Goal: Information Seeking & Learning: Learn about a topic

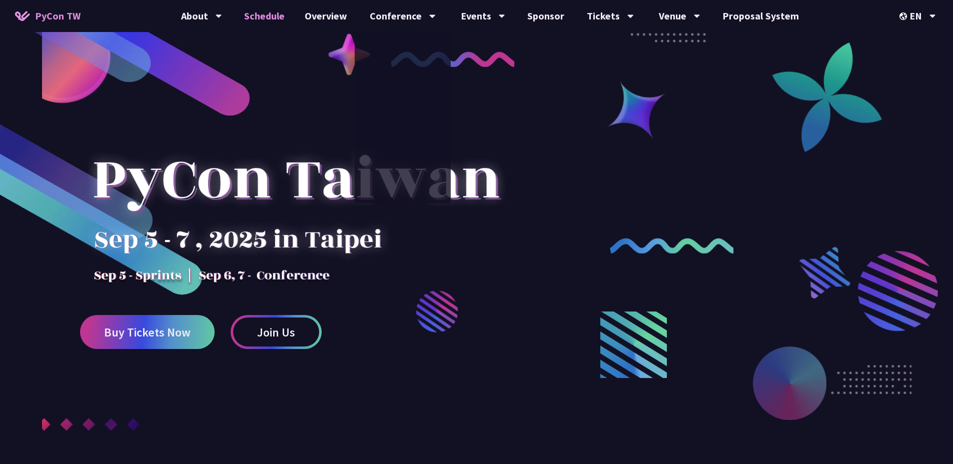
click at [259, 13] on link "Schedule" at bounding box center [264, 16] width 61 height 32
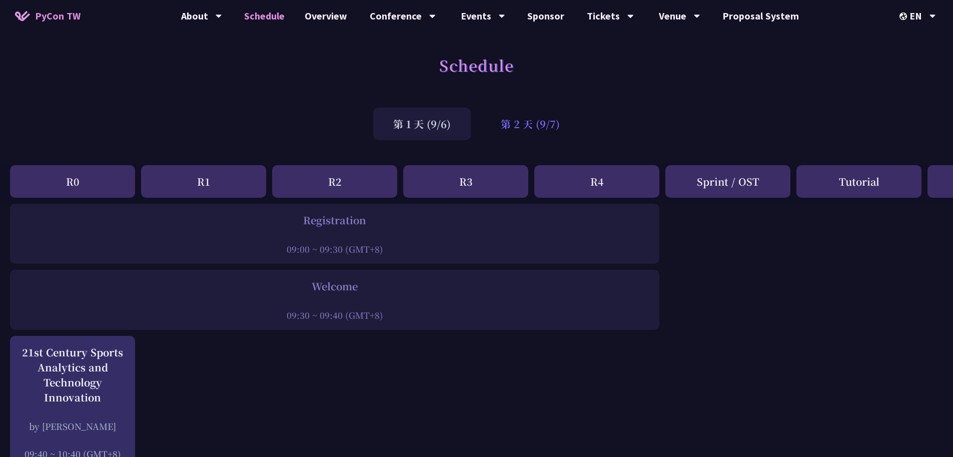
click at [517, 122] on div "第 2 天 (9/7)" at bounding box center [530, 124] width 99 height 33
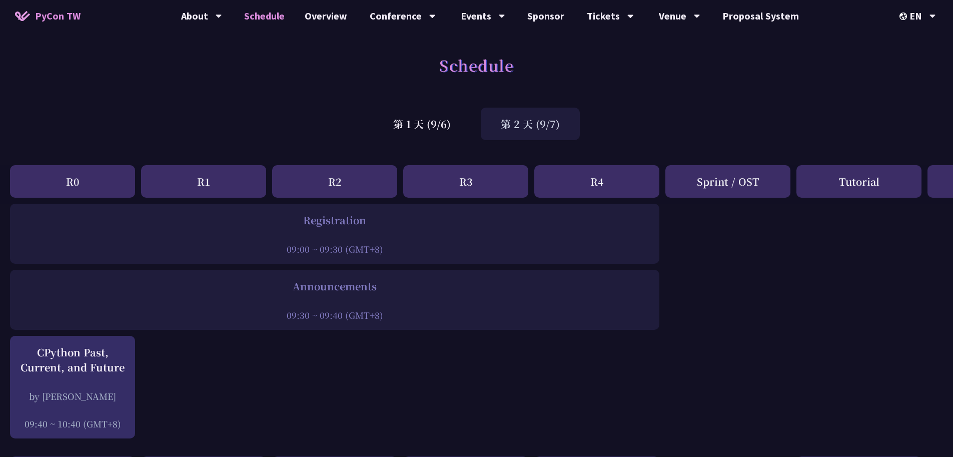
scroll to position [451, 0]
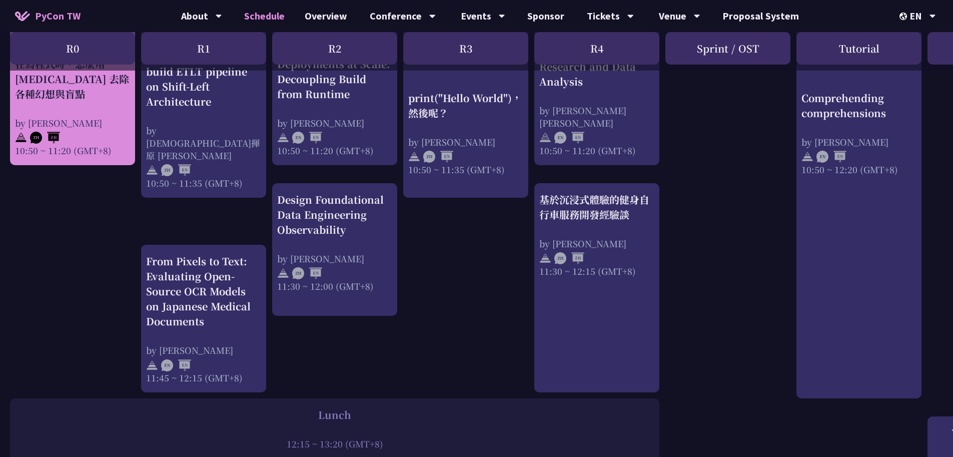
click at [93, 110] on div "請來的 AI Agent 同事們在寫程式時，怎麼用 [MEDICAL_DATA] 去除各種幻想與盲點 by [PERSON_NAME] 10:50 ~ 11:…" at bounding box center [72, 99] width 115 height 115
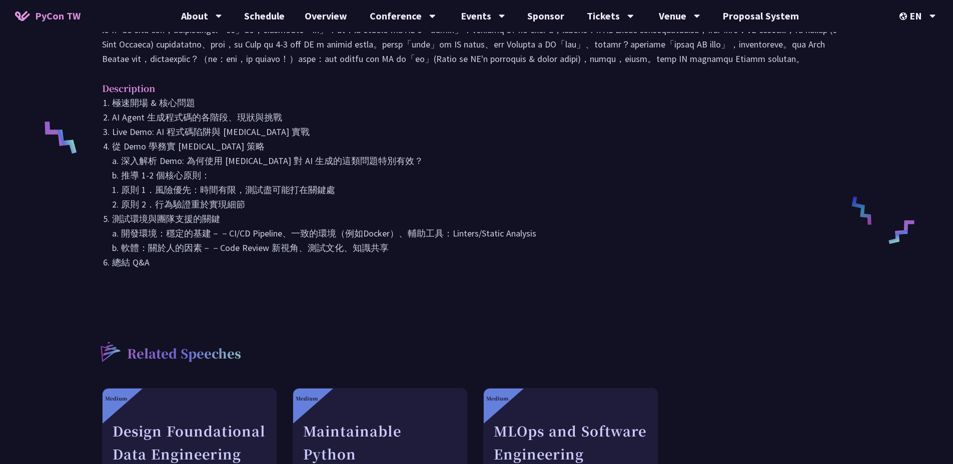
scroll to position [91, 0]
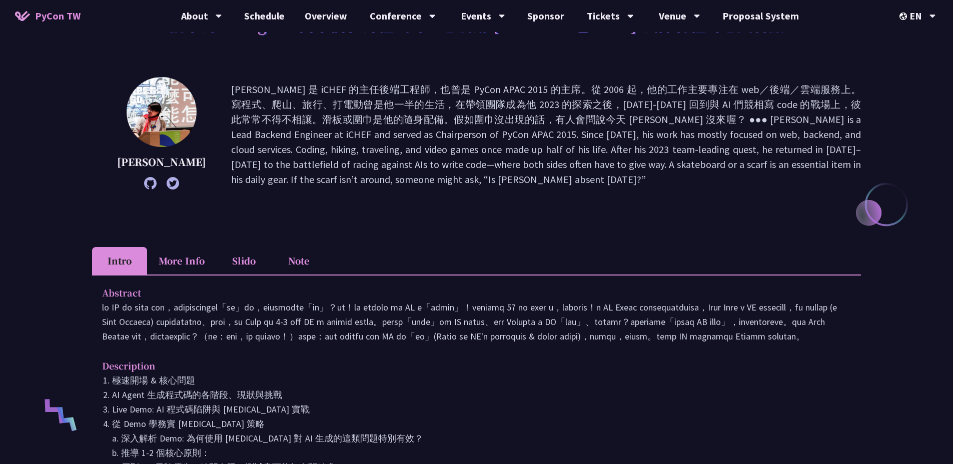
click at [198, 264] on li "More Info" at bounding box center [181, 261] width 69 height 28
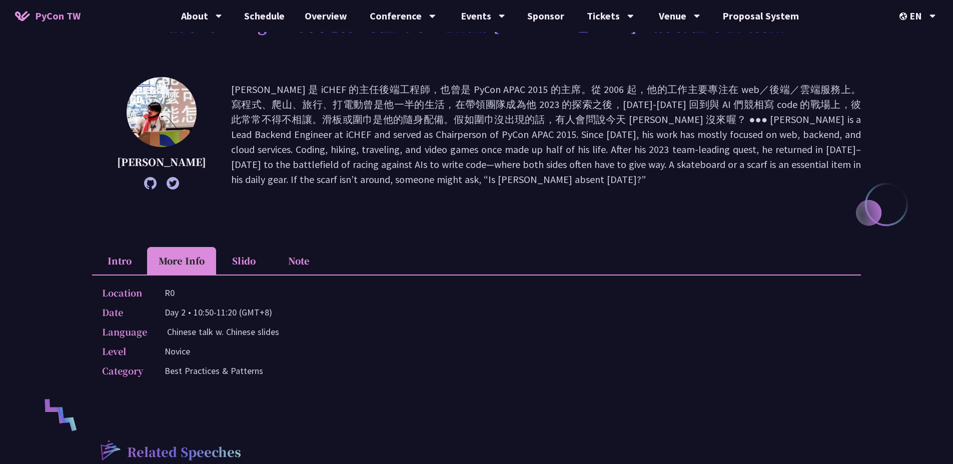
click at [252, 262] on li "Slido" at bounding box center [243, 261] width 55 height 28
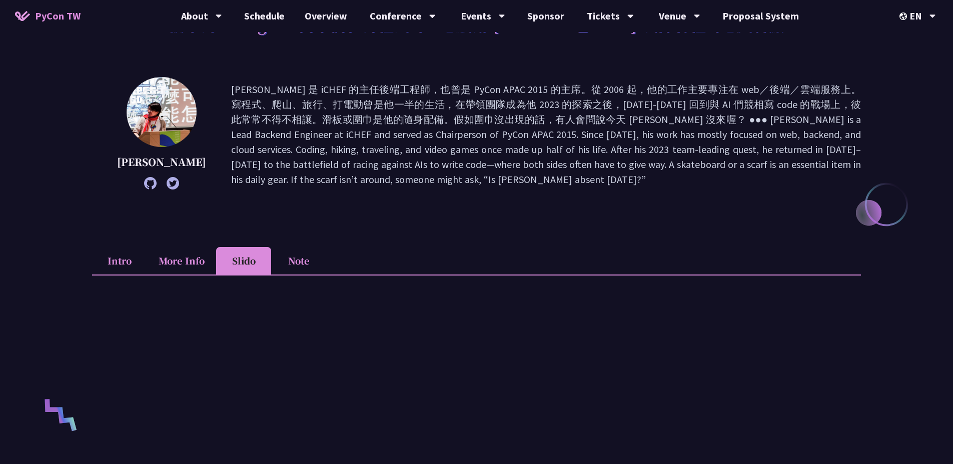
click at [204, 263] on li "More Info" at bounding box center [181, 261] width 69 height 28
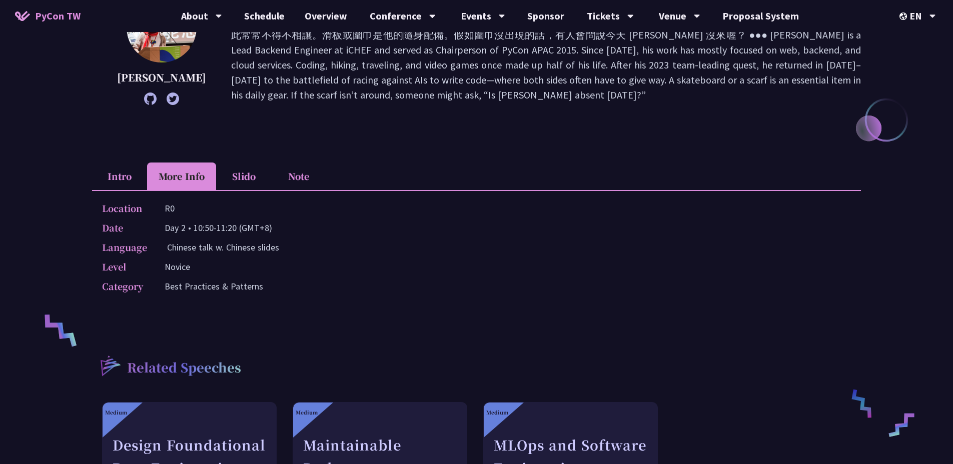
click at [304, 174] on li "Note" at bounding box center [298, 177] width 55 height 28
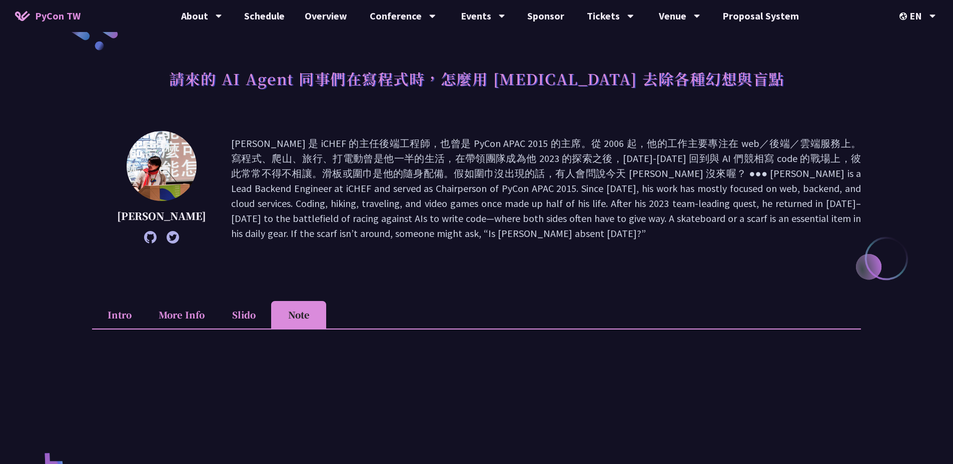
scroll to position [0, 0]
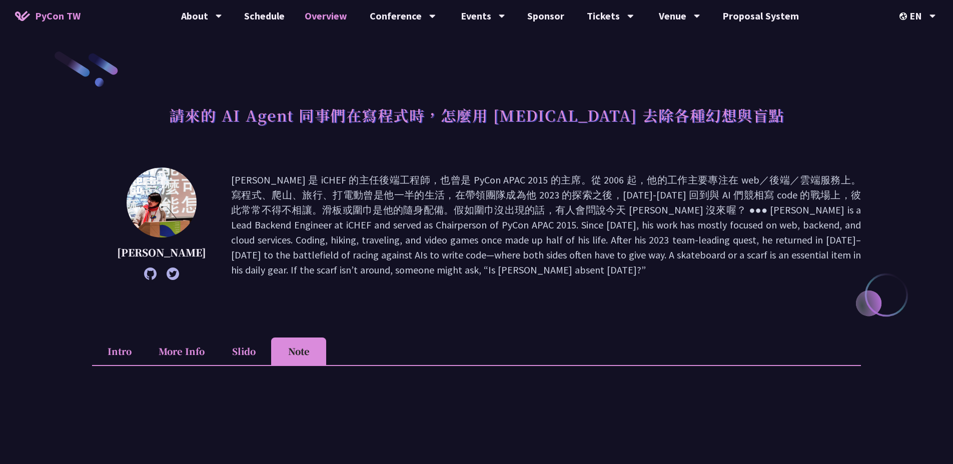
click at [316, 19] on link "Overview" at bounding box center [326, 16] width 63 height 32
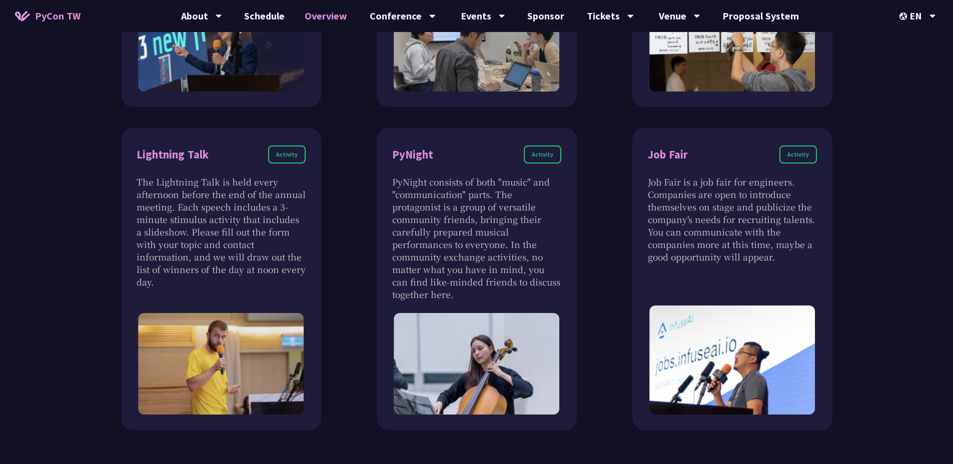
scroll to position [1174, 0]
